Goal: Find contact information: Find contact information

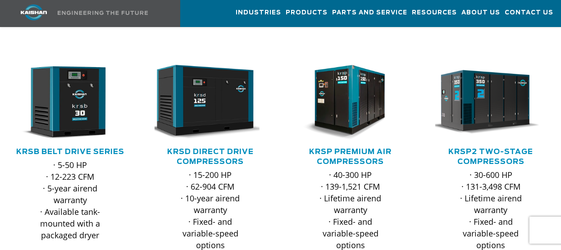
scroll to position [180, 0]
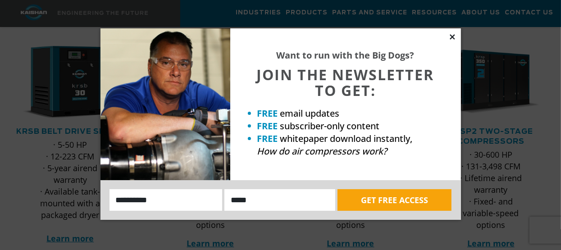
click at [451, 35] on icon at bounding box center [452, 37] width 8 height 8
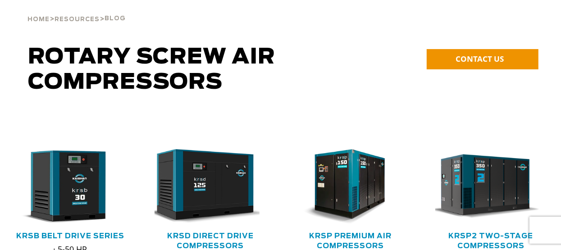
scroll to position [0, 0]
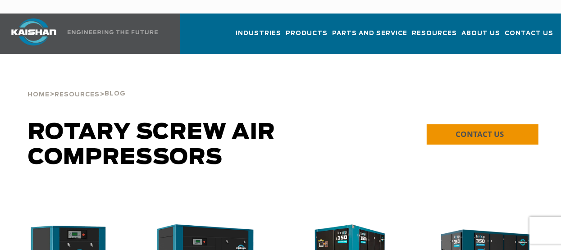
click at [480, 129] on span "CONTACT US" at bounding box center [479, 134] width 48 height 10
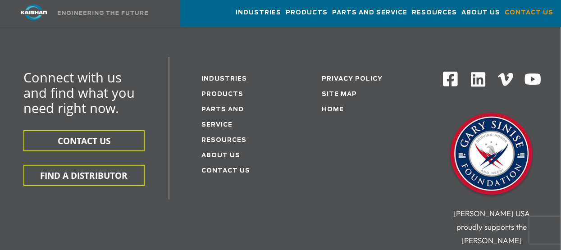
scroll to position [270, 0]
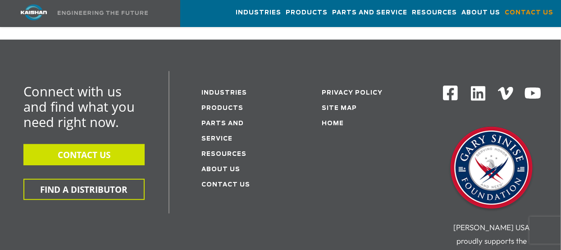
click at [78, 144] on button "CONTACT US" at bounding box center [83, 154] width 121 height 21
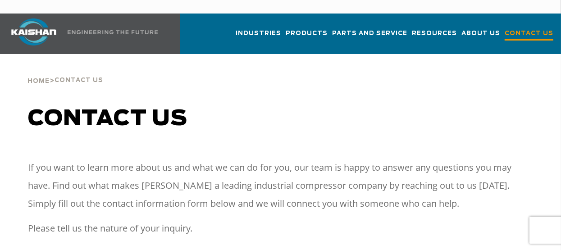
click at [528, 28] on span "Contact Us" at bounding box center [529, 34] width 49 height 12
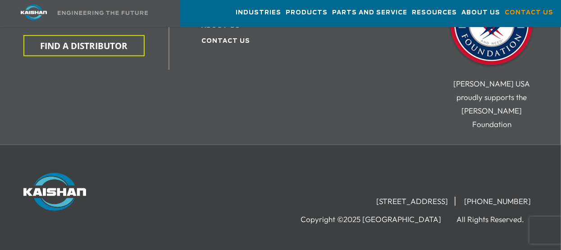
scroll to position [436, 0]
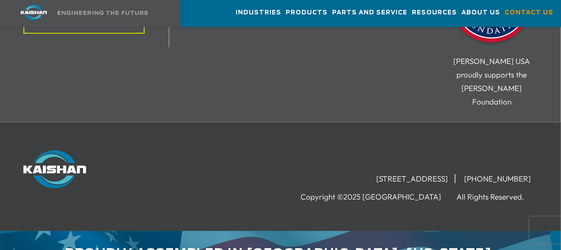
click at [278, 150] on div "15445 Industrial Park Drive, Loxley, AL 36551 (251) 257-0586 Copyright ©2025 Ka…" at bounding box center [369, 176] width 337 height 53
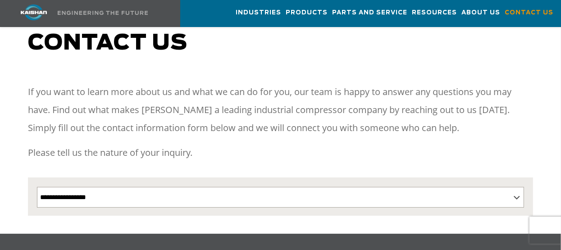
scroll to position [0, 0]
